Goal: Information Seeking & Learning: Learn about a topic

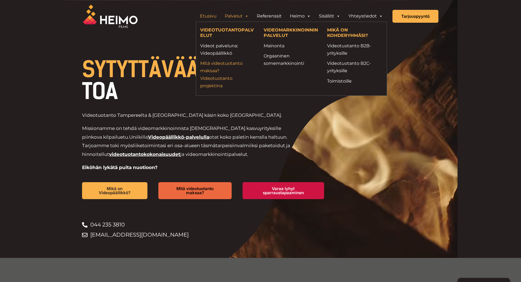
click at [220, 66] on link "Mitä videotuotanto maksaa? Videotuotanto projektina" at bounding box center [227, 75] width 55 height 30
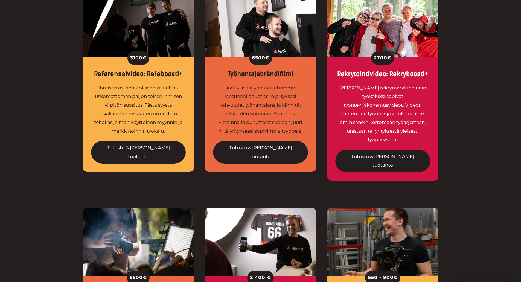
scroll to position [239, 0]
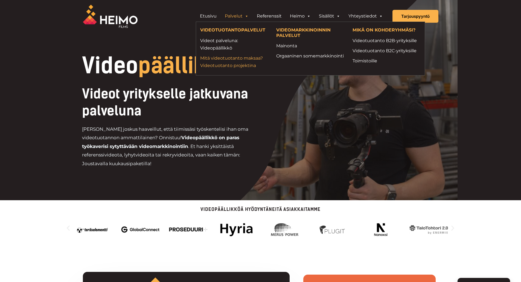
click at [236, 59] on link "Mitä videotuotanto maksaa? Videotuotanto projektina" at bounding box center [234, 61] width 68 height 15
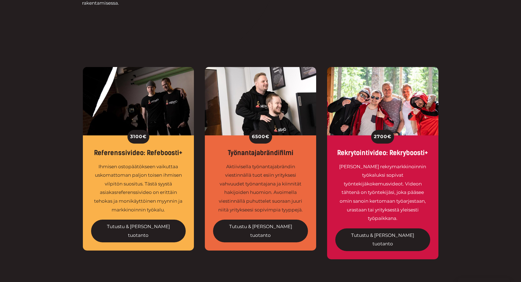
scroll to position [160, 0]
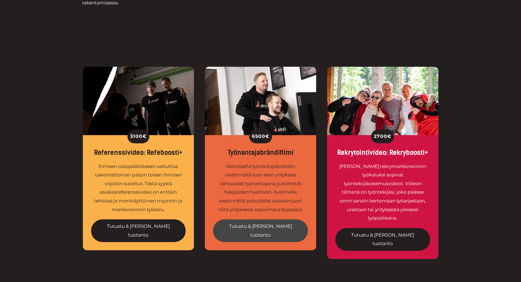
click at [284, 224] on link "Tutustu & tilaa tuotanto" at bounding box center [260, 230] width 95 height 23
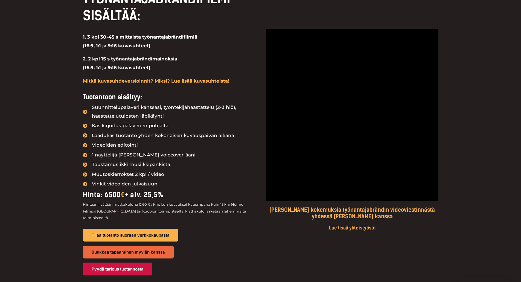
scroll to position [583, 0]
